Goal: Task Accomplishment & Management: Use online tool/utility

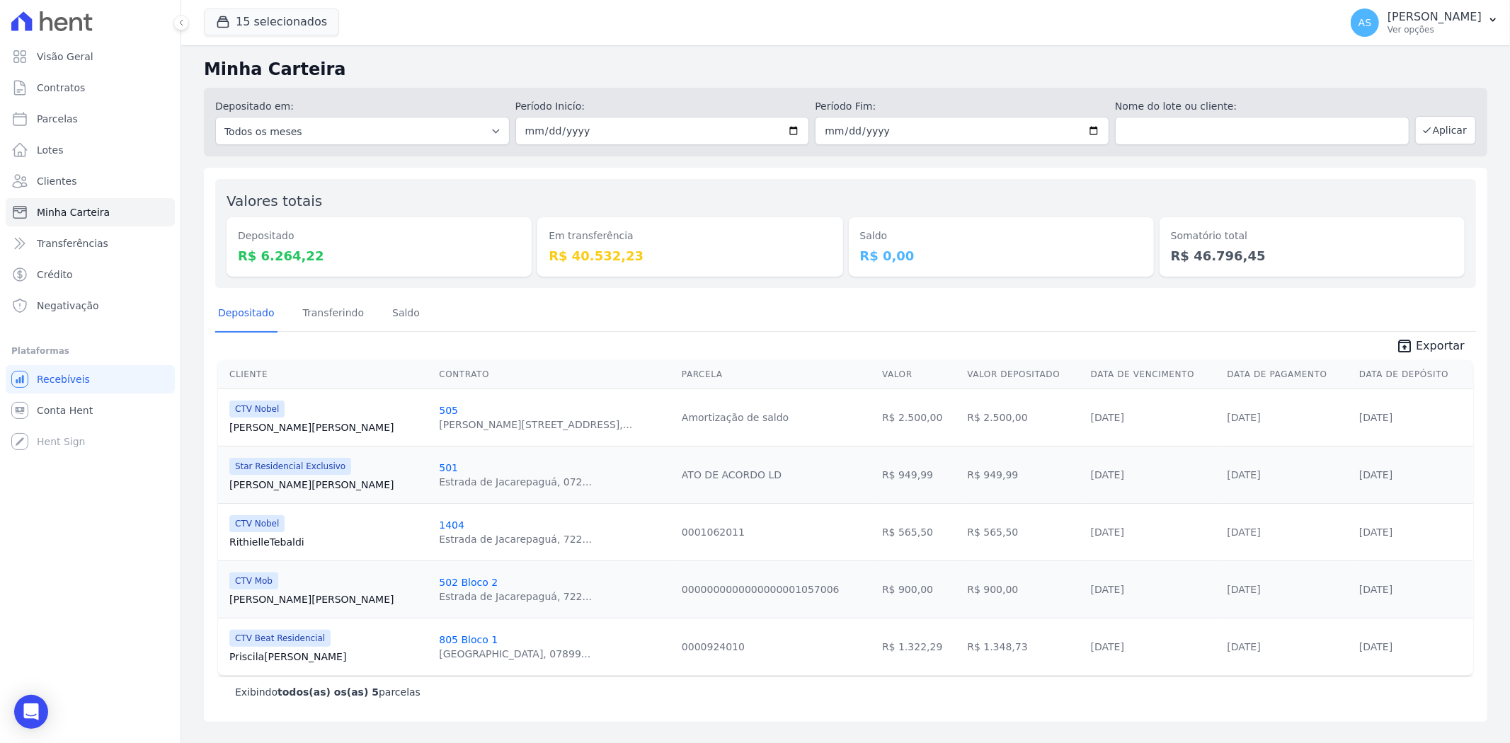
click at [1444, 349] on span "Exportar" at bounding box center [1440, 346] width 49 height 17
click at [40, 180] on span "Clientes" at bounding box center [57, 181] width 40 height 14
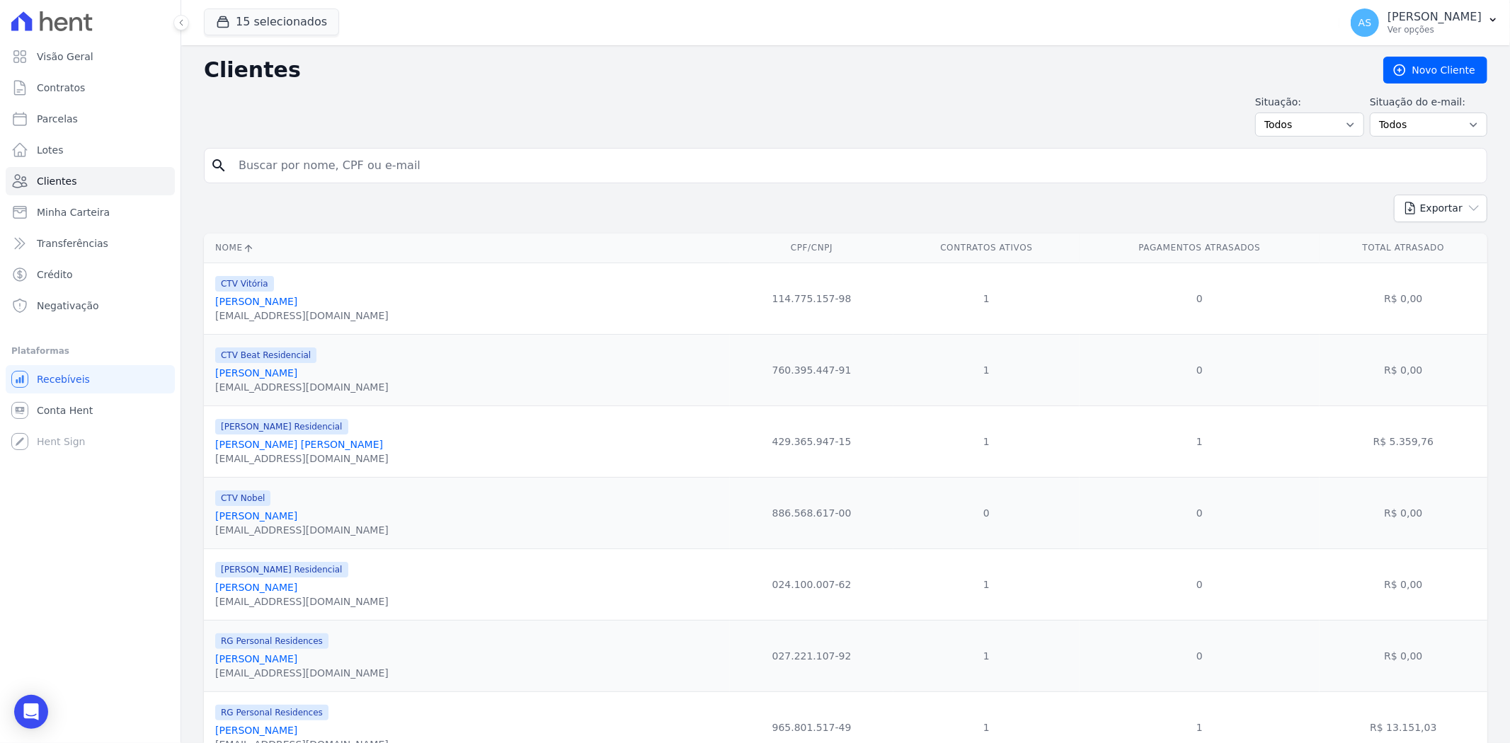
click at [316, 166] on input "search" at bounding box center [855, 165] width 1251 height 28
paste input "[PERSON_NAME] ASSUNÇÃO,"
type input "[PERSON_NAME] ASSUNÇÃO,"
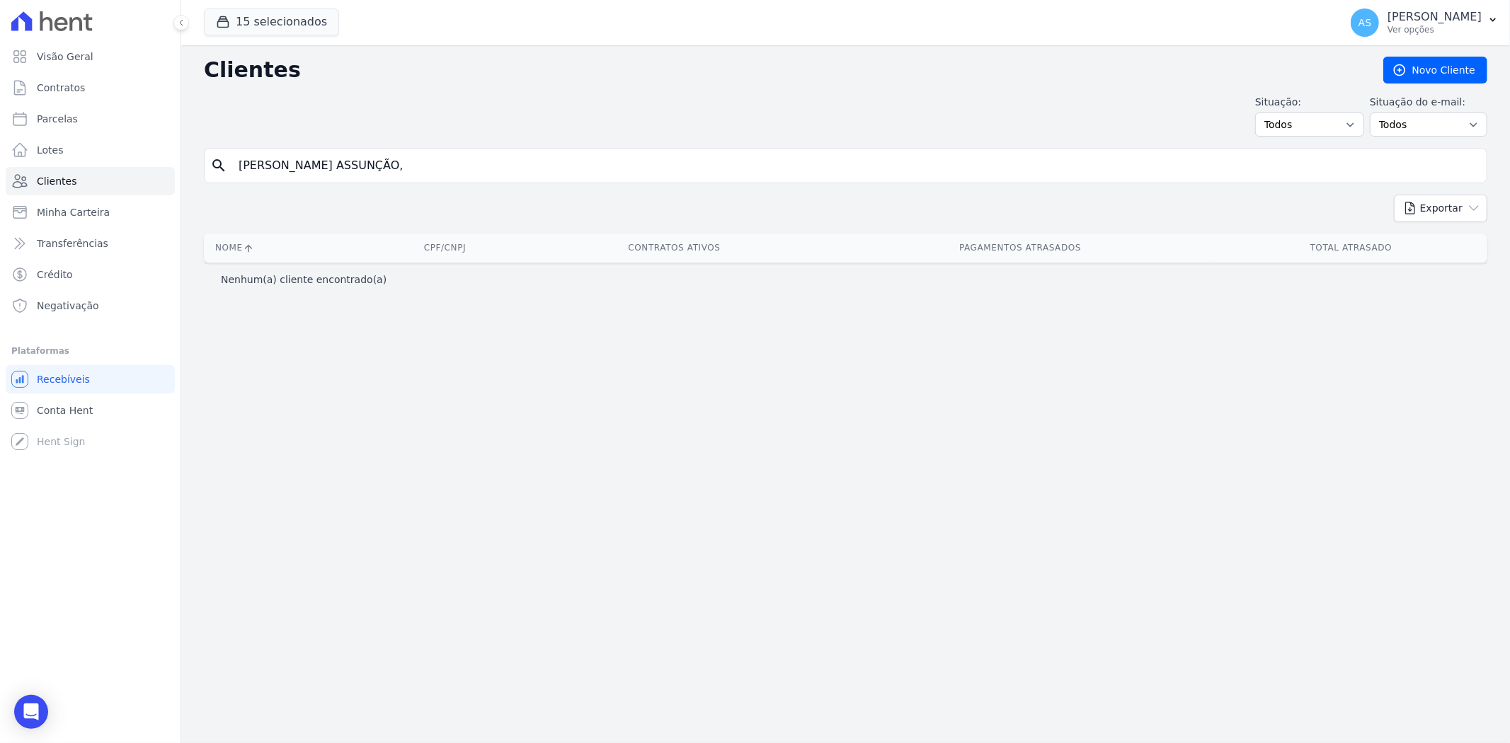
click at [469, 161] on input "[PERSON_NAME] ASSUNÇÃO," at bounding box center [855, 165] width 1251 height 28
type input "[PERSON_NAME] ASSUNÇÃO]"
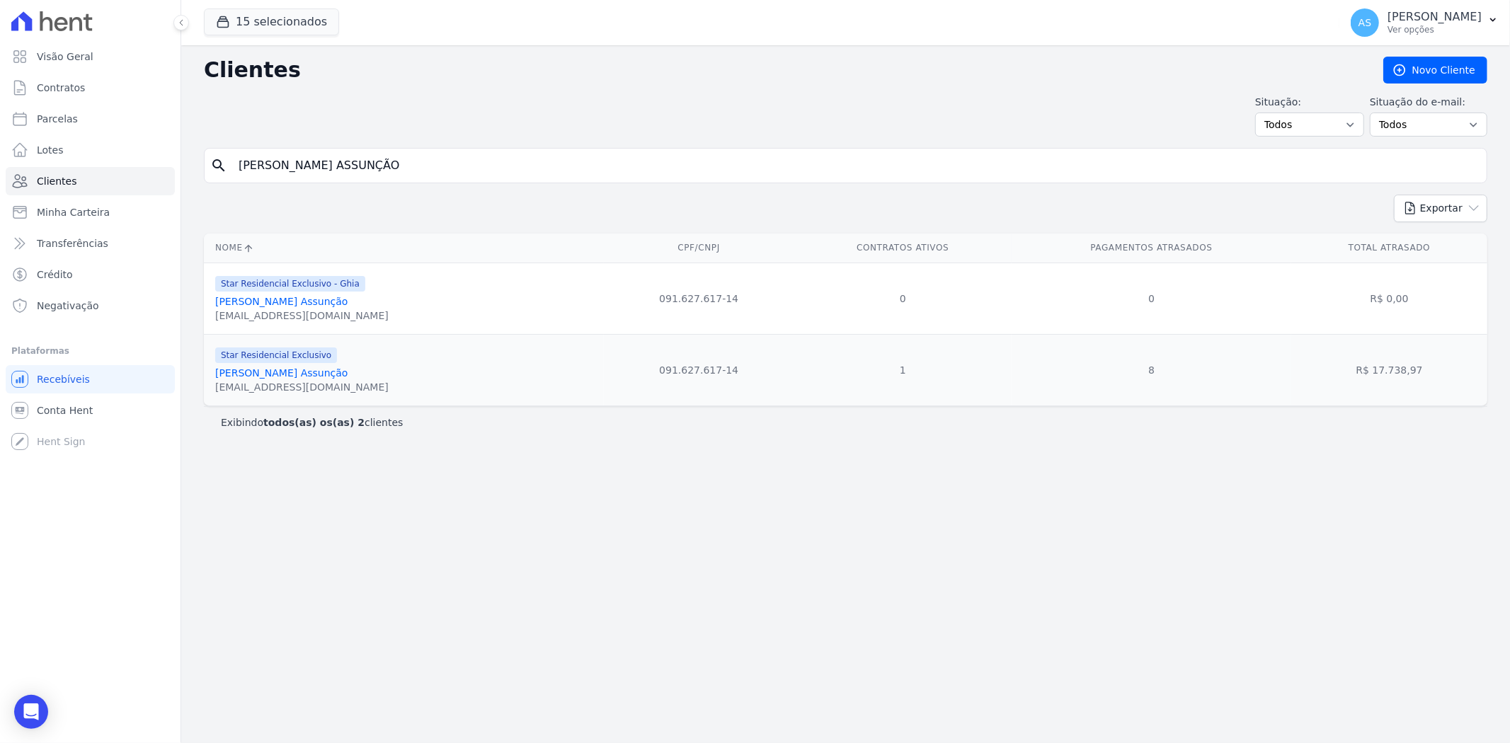
click at [257, 376] on link "[PERSON_NAME] Assunção" at bounding box center [281, 372] width 133 height 11
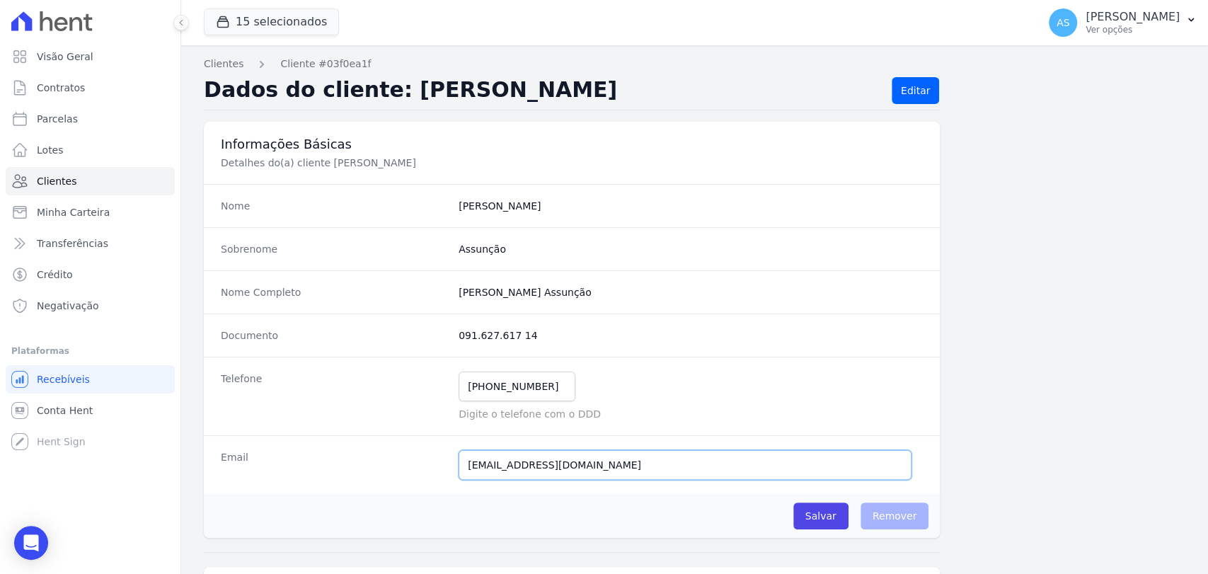
drag, startPoint x: 643, startPoint y: 466, endPoint x: 360, endPoint y: 470, distance: 283.2
click at [362, 469] on div "Email [EMAIL_ADDRESS][DOMAIN_NAME] Email confirmado." at bounding box center [572, 464] width 736 height 59
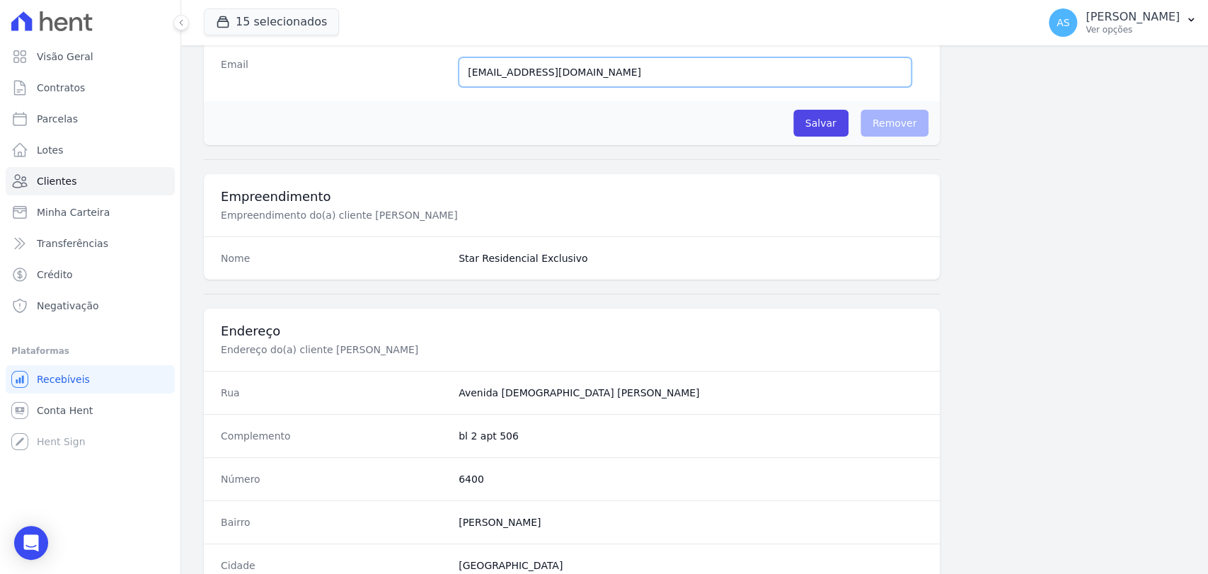
scroll to position [748, 0]
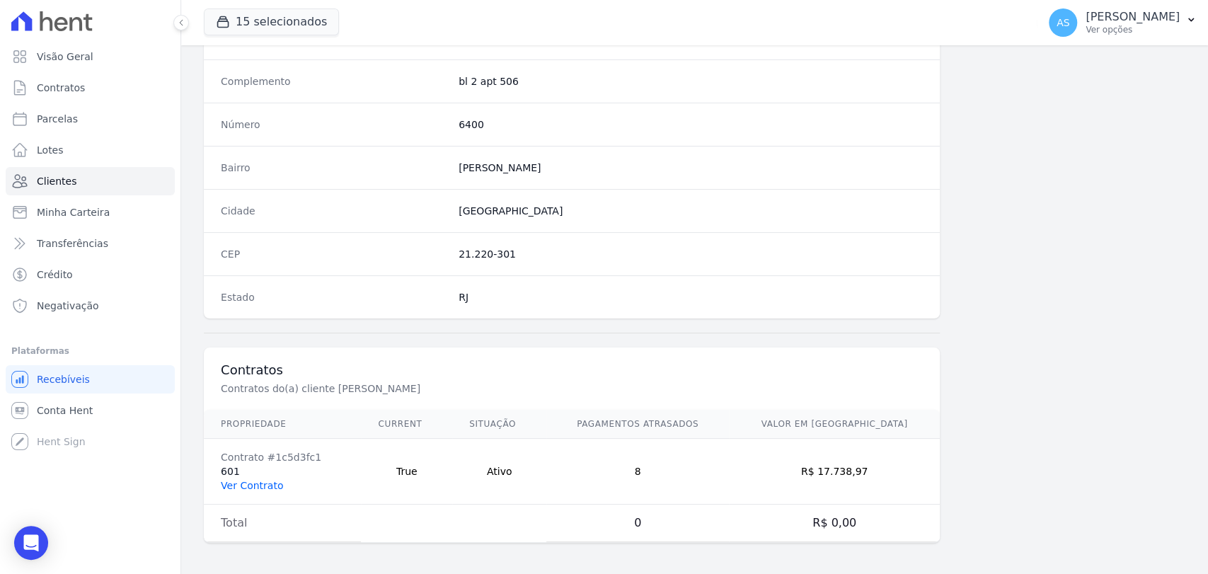
click at [236, 480] on link "Ver Contrato" at bounding box center [252, 485] width 62 height 11
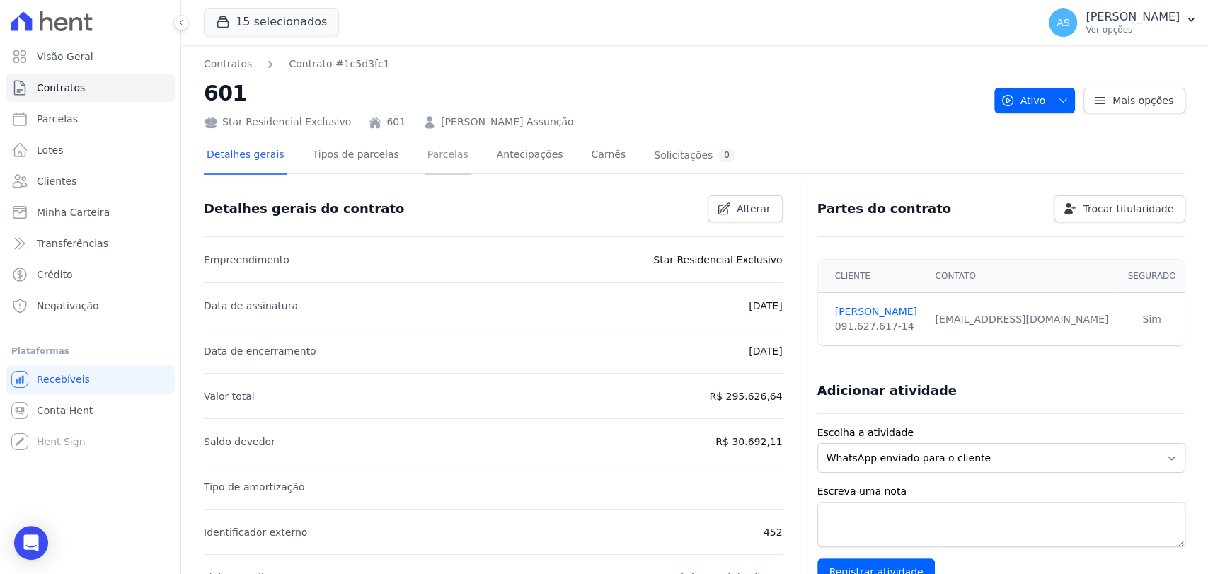
click at [425, 151] on link "Parcelas" at bounding box center [448, 156] width 47 height 38
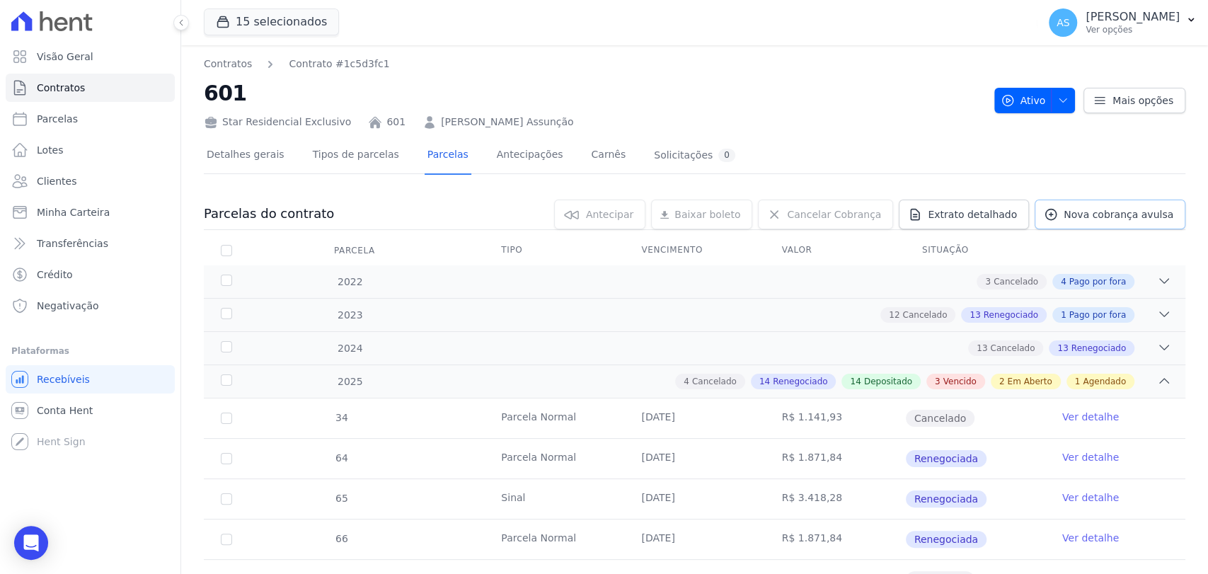
click at [1088, 211] on span "Nova cobrança avulsa" at bounding box center [1119, 214] width 110 height 14
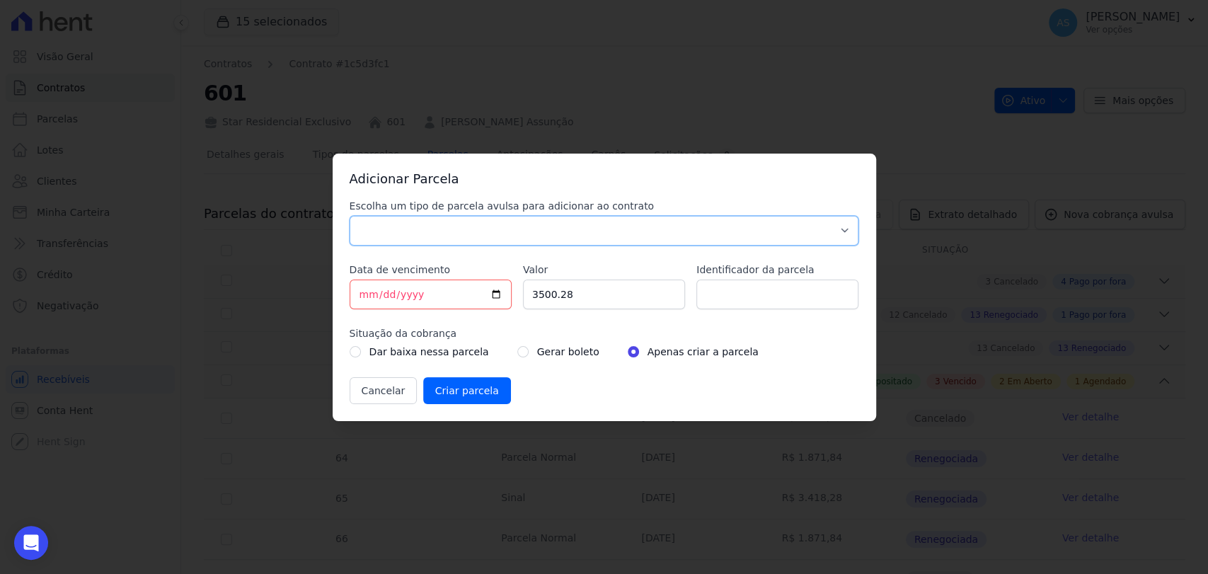
click at [474, 225] on select "Parcela Normal Sinal Caução Intercalada Chaves Pré Chaves Pós Chaves Taxas Quit…" at bounding box center [605, 231] width 510 height 30
click at [350, 216] on select "Parcela Normal Sinal Caução Intercalada Chaves Pré Chaves Pós Chaves Taxas Quit…" at bounding box center [605, 231] width 510 height 30
drag, startPoint x: 849, startPoint y: 228, endPoint x: 842, endPoint y: 227, distance: 7.8
click at [849, 227] on select "Parcela Normal Sinal Caução Intercalada Chaves Pré Chaves Pós Chaves Taxas Quit…" at bounding box center [605, 231] width 510 height 30
select select "settling"
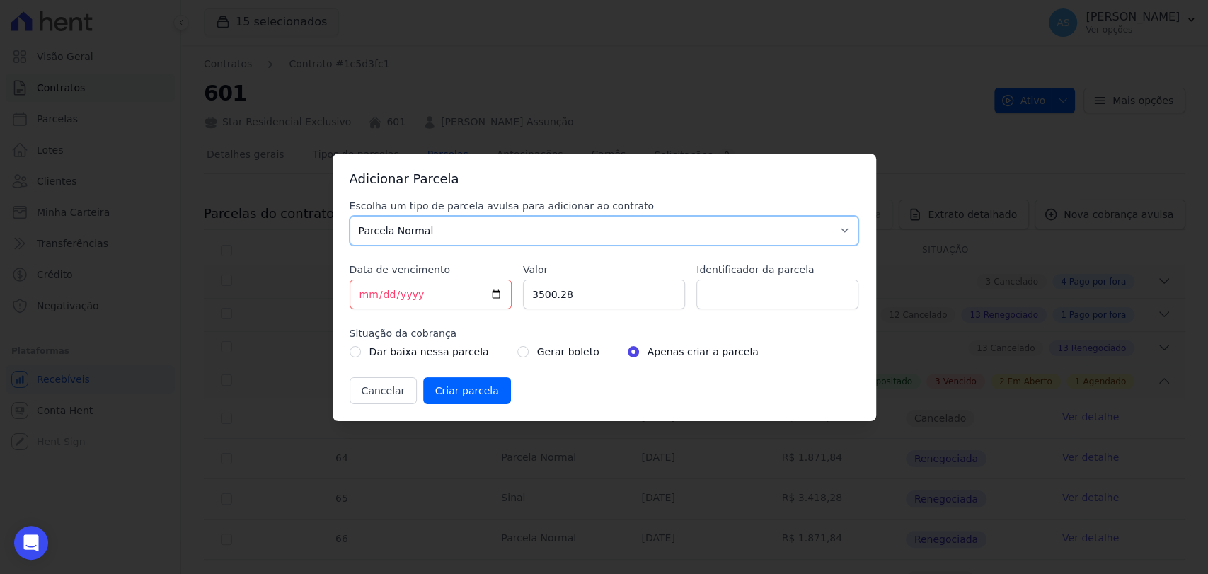
click at [350, 216] on select "Parcela Normal Sinal Caução Intercalada Chaves Pré Chaves Pós Chaves Taxas Quit…" at bounding box center [605, 231] width 510 height 30
click at [495, 292] on input "[DATE]" at bounding box center [431, 295] width 162 height 30
type input "[DATE]"
drag, startPoint x: 583, startPoint y: 301, endPoint x: 351, endPoint y: 309, distance: 232.3
click at [351, 307] on div "Escolha um tipo de parcela avulsa para adicionar ao contrato Parcela Normal Sin…" at bounding box center [605, 301] width 510 height 205
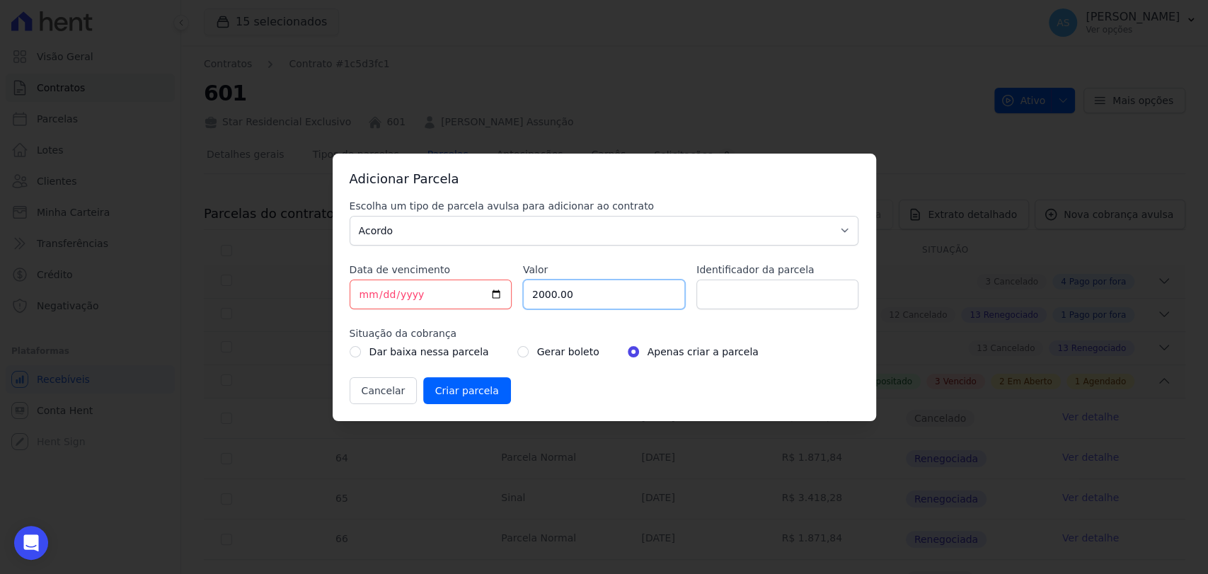
type input "2000.00"
type input "ATO DE ACORDO"
click at [517, 353] on input "radio" at bounding box center [522, 351] width 11 height 11
radio input "true"
click at [447, 393] on input "Criar parcela" at bounding box center [467, 390] width 88 height 27
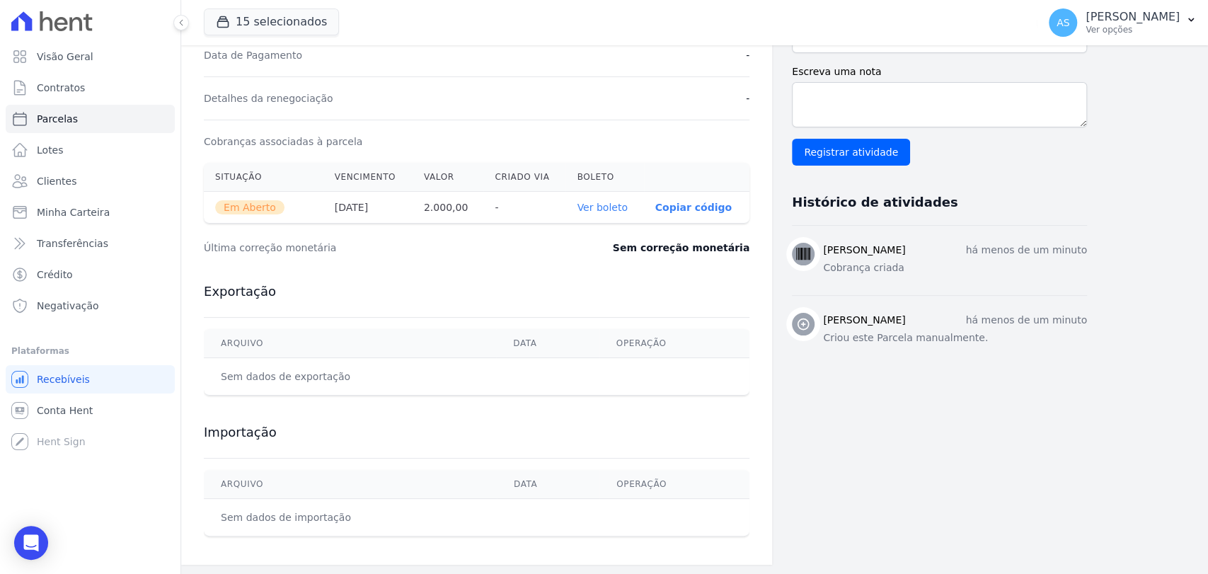
scroll to position [394, 0]
click at [597, 205] on link "Ver boleto" at bounding box center [602, 206] width 50 height 11
